Goal: Navigation & Orientation: Find specific page/section

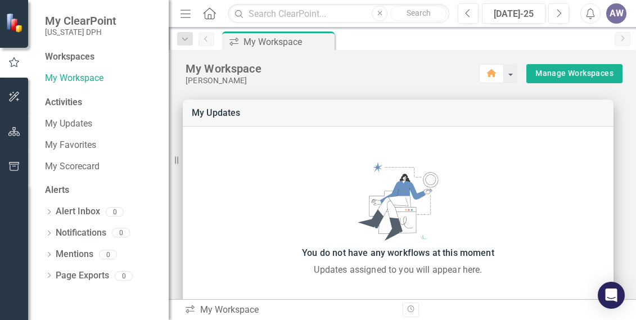
click at [17, 245] on div at bounding box center [14, 251] width 28 height 135
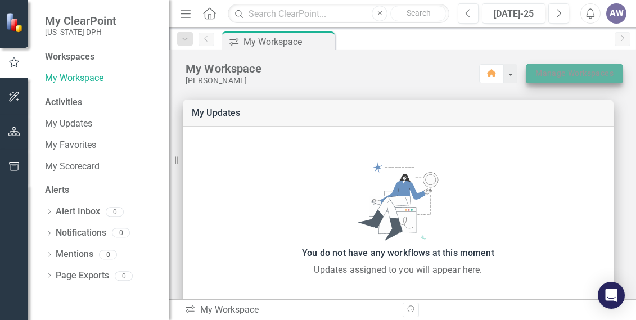
click at [557, 76] on link "Manage Workspaces" at bounding box center [574, 73] width 78 height 14
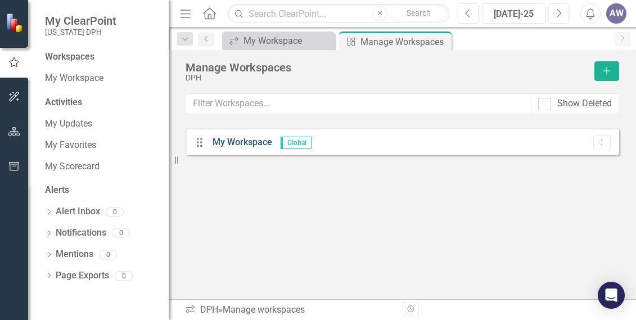
click at [250, 141] on link "My Workspace" at bounding box center [242, 142] width 60 height 11
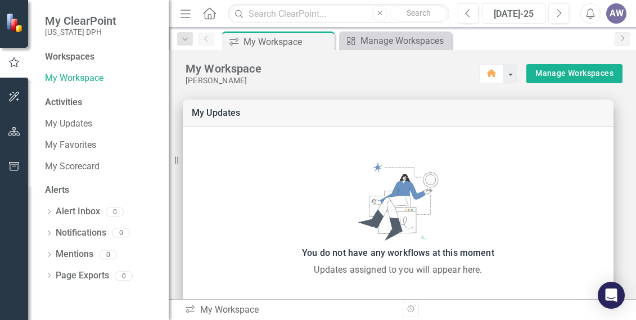
click at [516, 13] on div "[DATE]-25" at bounding box center [514, 13] width 56 height 13
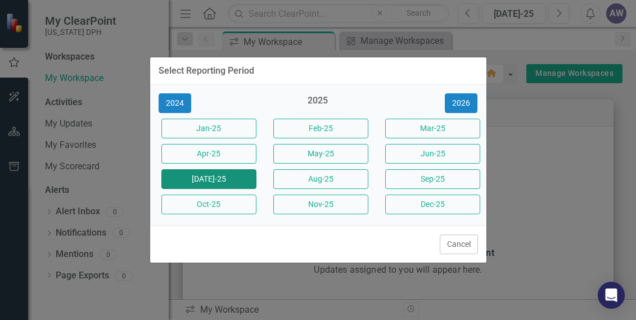
click at [209, 182] on button "[DATE]-25" at bounding box center [208, 179] width 95 height 20
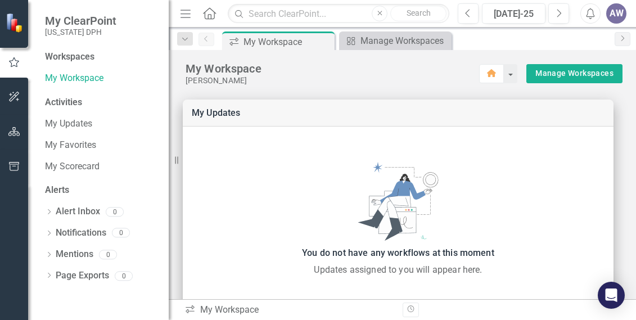
click at [93, 27] on span "My ClearPoint" at bounding box center [80, 20] width 71 height 13
click at [92, 167] on link "My Scorecard" at bounding box center [101, 166] width 112 height 13
